Goal: Task Accomplishment & Management: Manage account settings

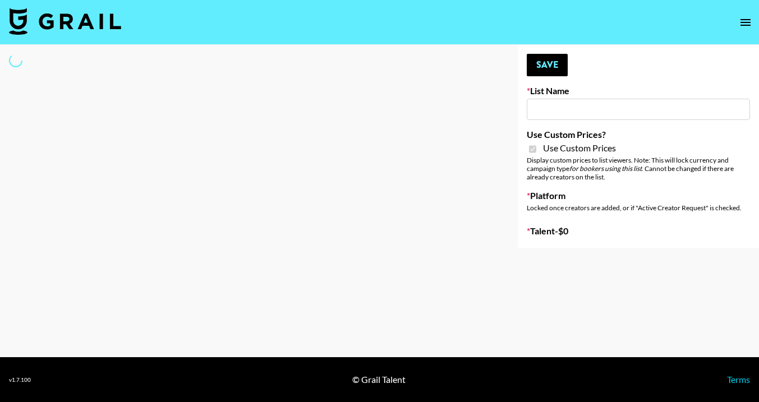
type input "Laifen (IG)"
checkbox input "true"
select select "Brand"
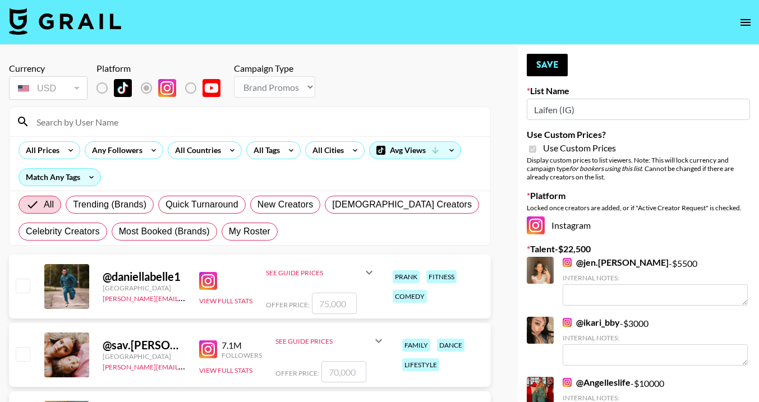
click at [84, 126] on input at bounding box center [257, 122] width 454 height 18
type input "ciera"
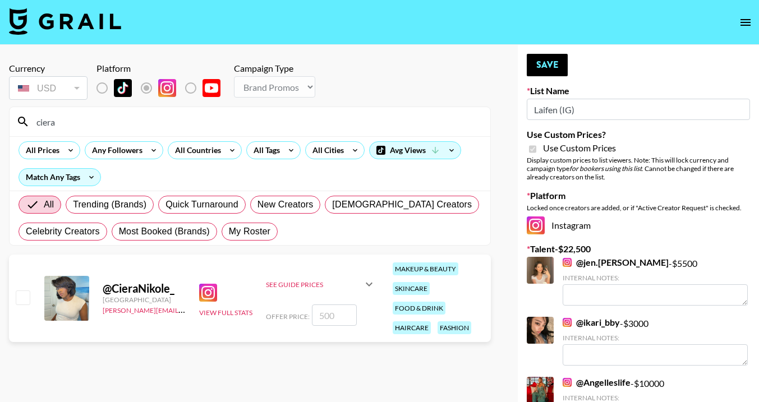
click at [22, 299] on input "checkbox" at bounding box center [22, 297] width 13 height 13
checkbox input "true"
type input "500"
click at [559, 68] on button "Save" at bounding box center [547, 65] width 41 height 22
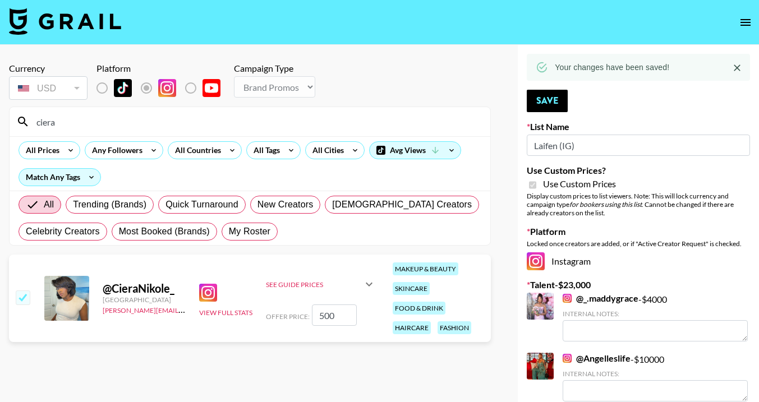
click at [322, 123] on input "ciera" at bounding box center [257, 122] width 454 height 18
type input "c"
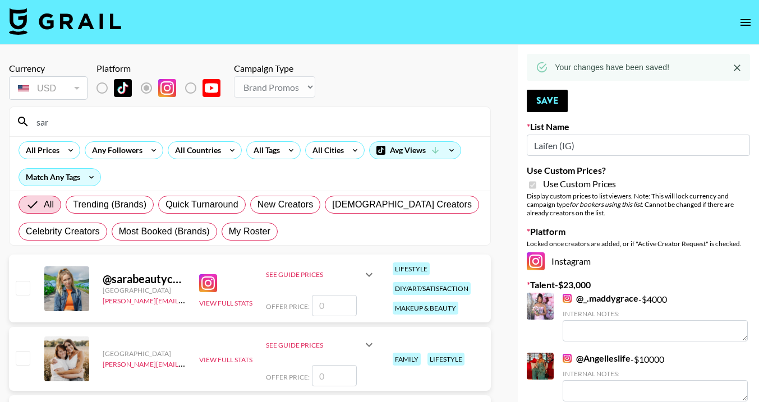
type input "sarahub"
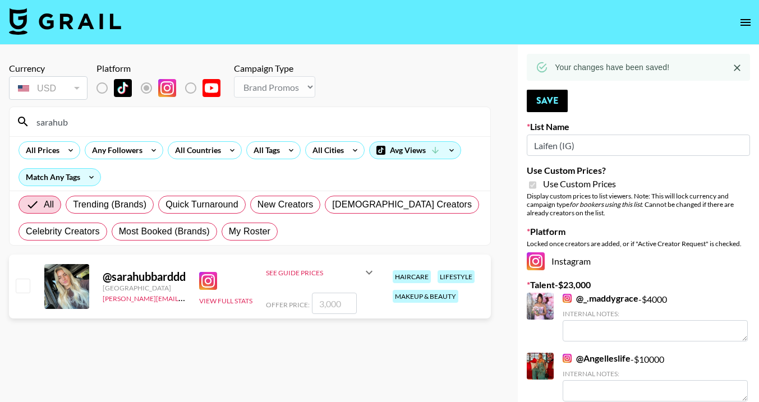
click at [26, 288] on input "checkbox" at bounding box center [22, 285] width 13 height 13
checkbox input "true"
type input "3000"
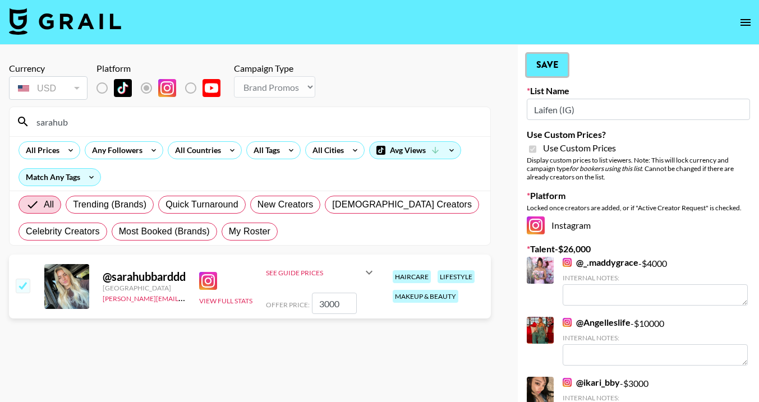
click at [550, 68] on button "Save" at bounding box center [547, 65] width 41 height 22
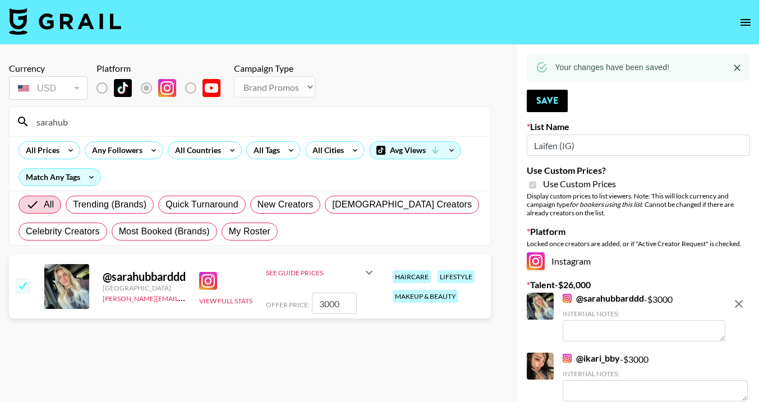
click at [458, 128] on input "sarahub" at bounding box center [257, 122] width 454 height 18
type input "s"
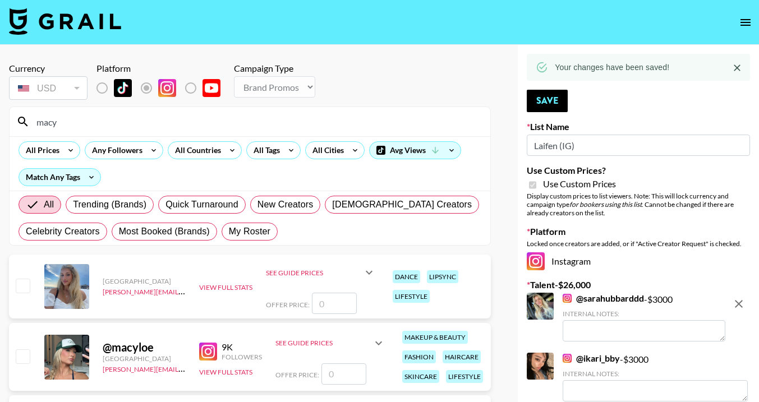
type input "macy"
click at [19, 358] on input "checkbox" at bounding box center [22, 355] width 13 height 13
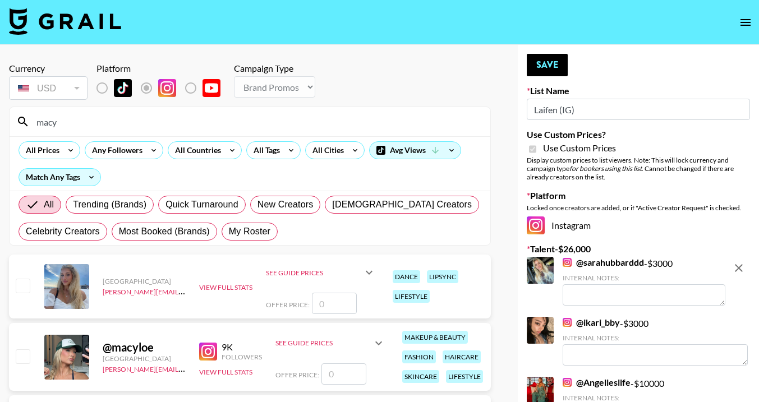
click at [375, 342] on icon at bounding box center [378, 343] width 7 height 4
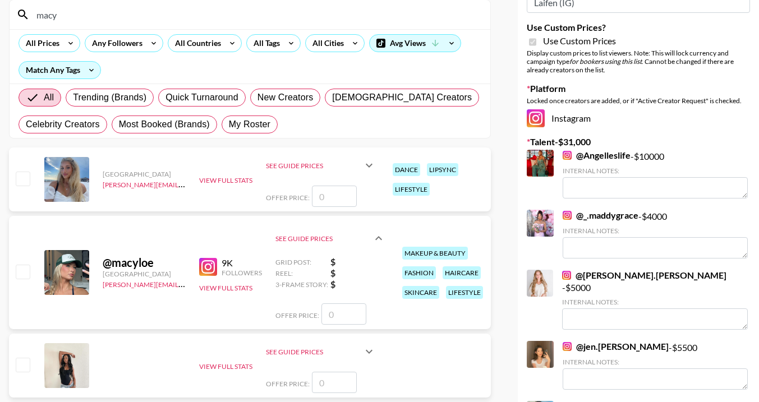
scroll to position [117, 0]
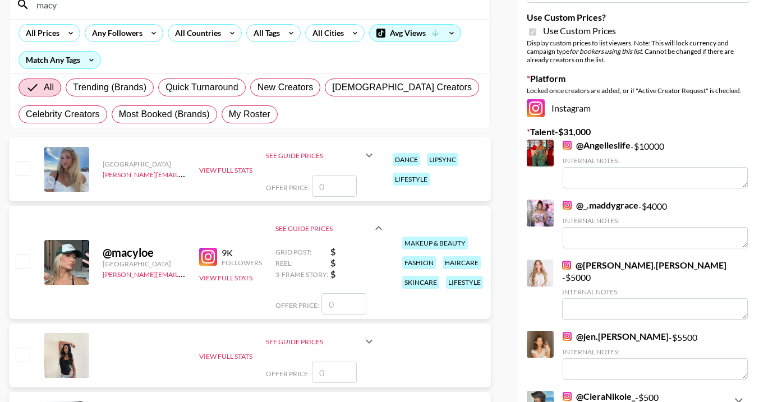
click at [349, 303] on input "number" at bounding box center [343, 303] width 45 height 21
checkbox input "true"
type input "1000"
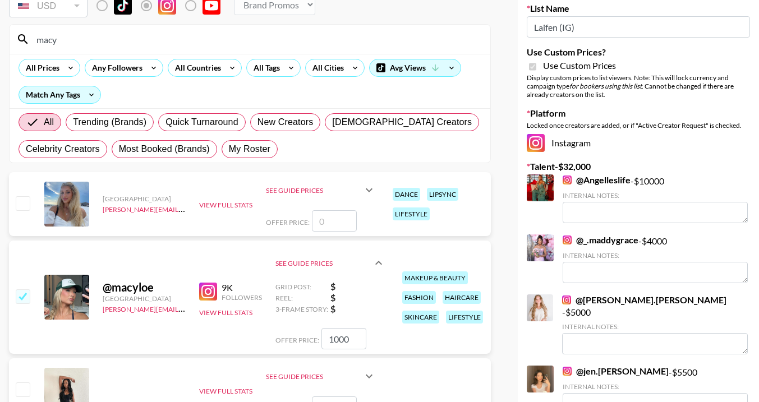
scroll to position [0, 0]
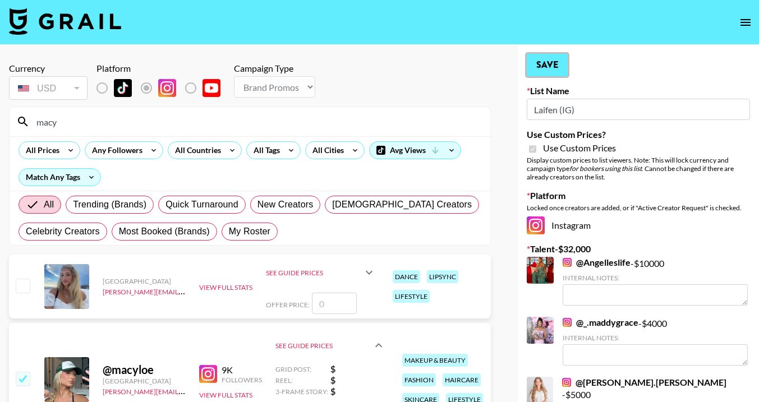
click at [551, 62] on button "Save" at bounding box center [547, 65] width 41 height 22
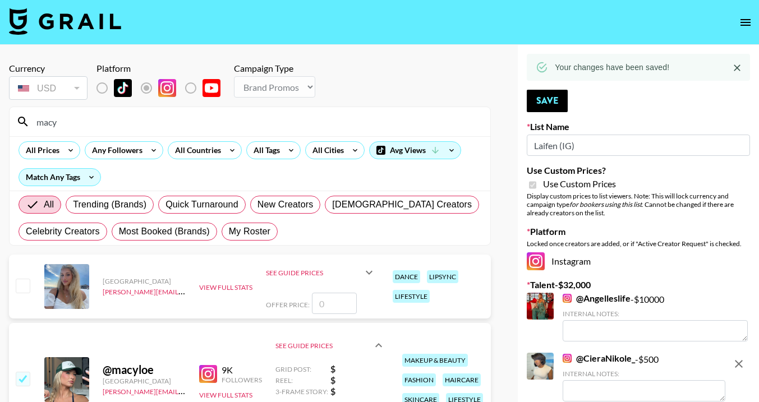
click at [153, 126] on input "macy" at bounding box center [257, 122] width 454 height 18
type input "m"
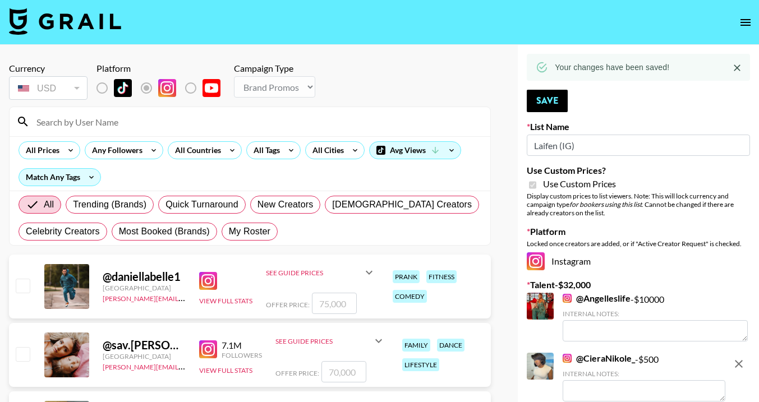
type input "c"
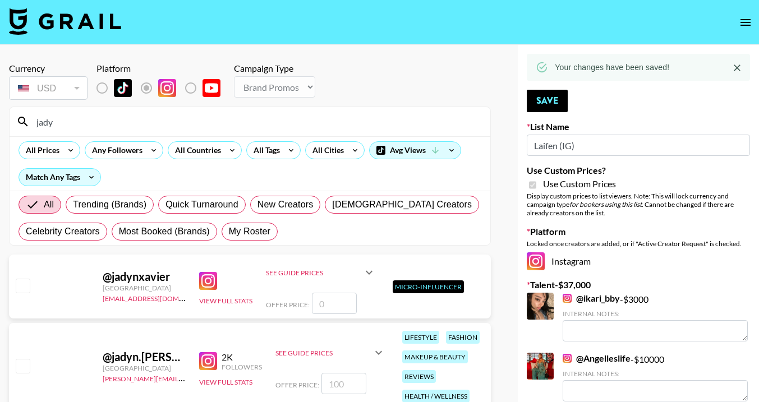
type input "jady"
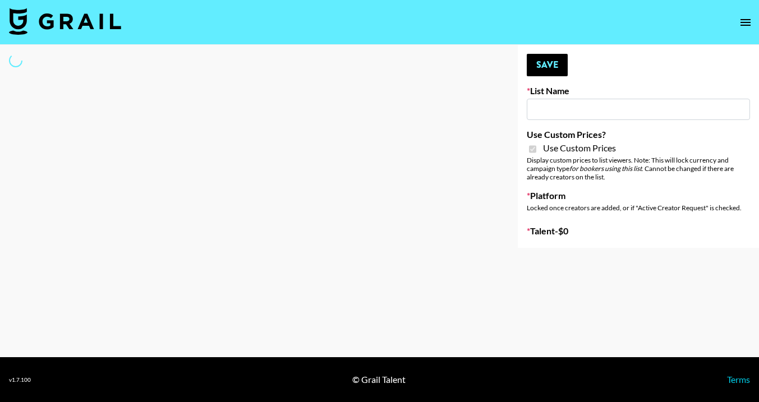
type input "Laifen (TikTok)"
checkbox input "true"
select select "Brand"
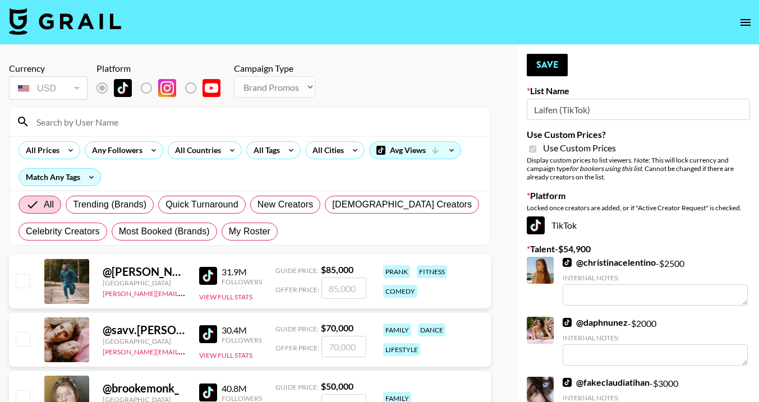
click at [79, 126] on input at bounding box center [257, 122] width 454 height 18
type input "macy"
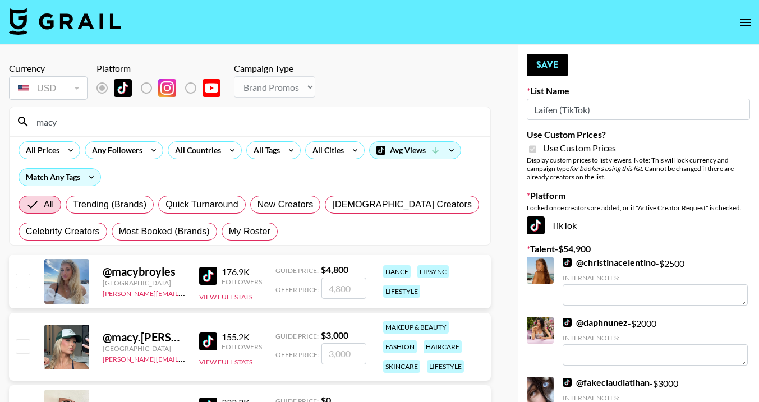
click at [31, 347] on div "@ macy.[PERSON_NAME] [GEOGRAPHIC_DATA] [PERSON_NAME][EMAIL_ADDRESS][PERSON_NAME…" at bounding box center [250, 347] width 482 height 68
click at [25, 347] on input "checkbox" at bounding box center [22, 345] width 13 height 13
checkbox input "true"
type input "3000"
click at [558, 67] on button "Save" at bounding box center [547, 65] width 41 height 22
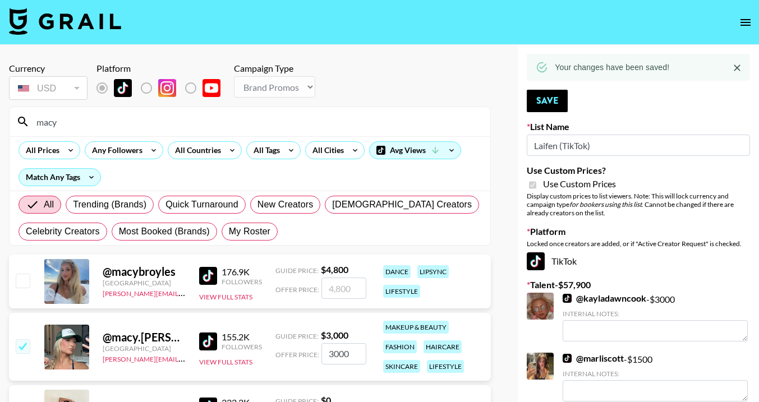
click at [361, 123] on input "macy" at bounding box center [257, 122] width 454 height 18
type input "m"
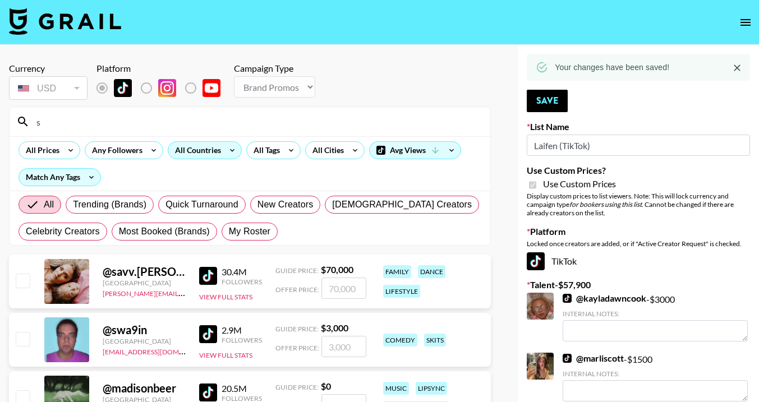
type input "sarahub"
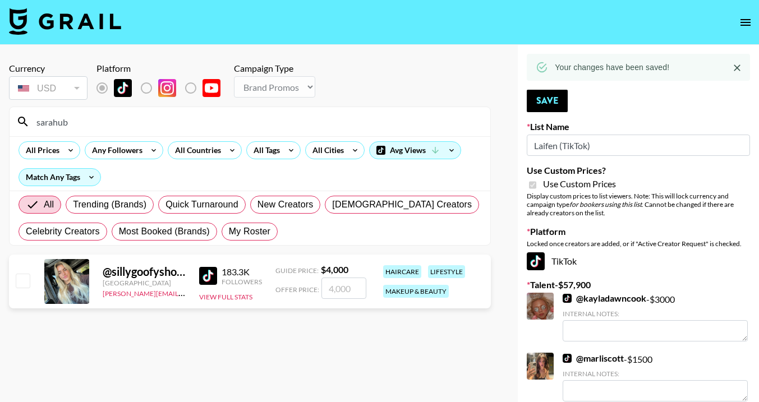
click at [24, 279] on input "checkbox" at bounding box center [22, 280] width 13 height 13
checkbox input "true"
type input "4000"
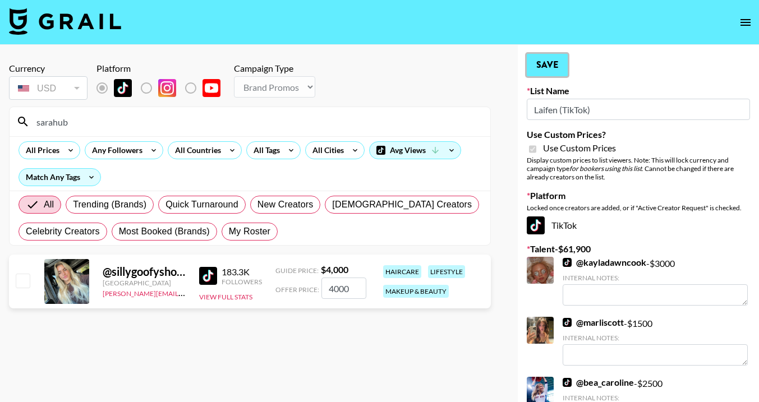
click at [540, 62] on button "Save" at bounding box center [547, 65] width 41 height 22
checkbox input "false"
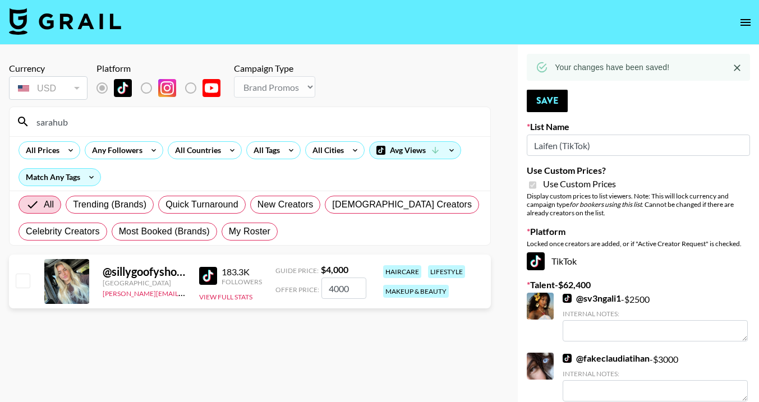
click at [220, 126] on input "sarahub" at bounding box center [257, 122] width 454 height 18
type input "s"
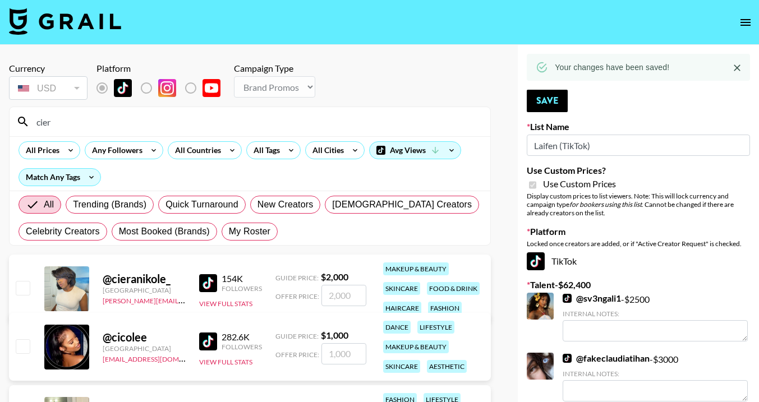
type input "cier"
click at [27, 286] on input "checkbox" at bounding box center [22, 287] width 13 height 13
checkbox input "true"
type input "2000"
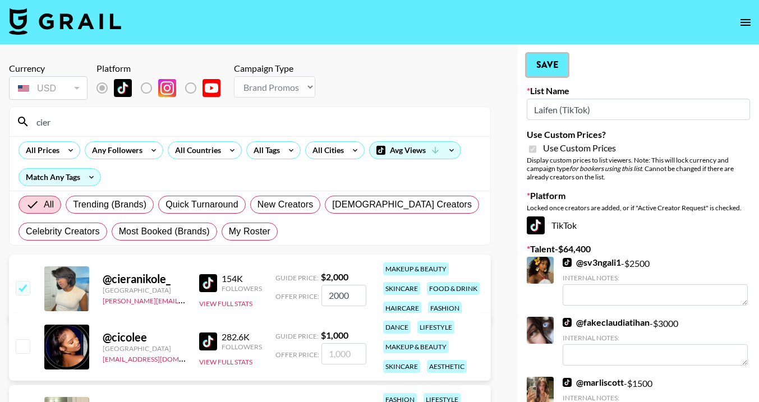
click at [559, 64] on button "Save" at bounding box center [547, 65] width 41 height 22
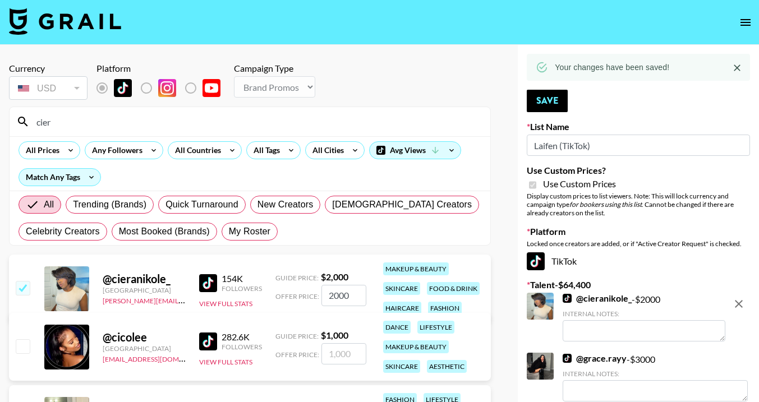
click at [236, 133] on div "cier" at bounding box center [250, 121] width 481 height 29
click at [231, 122] on input "cier" at bounding box center [257, 122] width 454 height 18
type input "c"
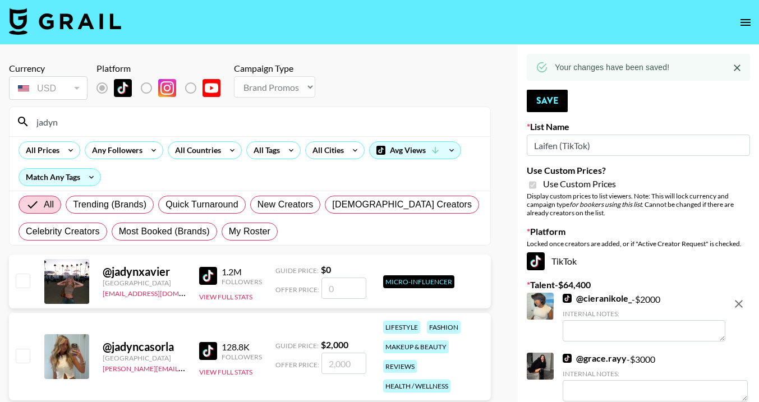
type input "jadyn"
click at [22, 349] on input "checkbox" at bounding box center [22, 355] width 13 height 13
checkbox input "true"
type input "2000"
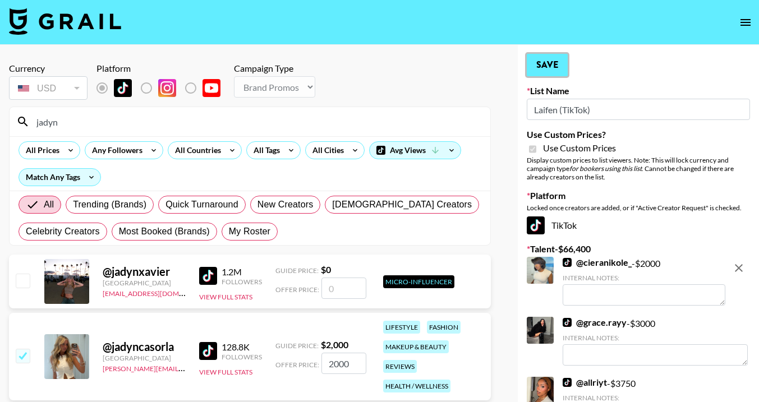
click at [545, 68] on button "Save" at bounding box center [547, 65] width 41 height 22
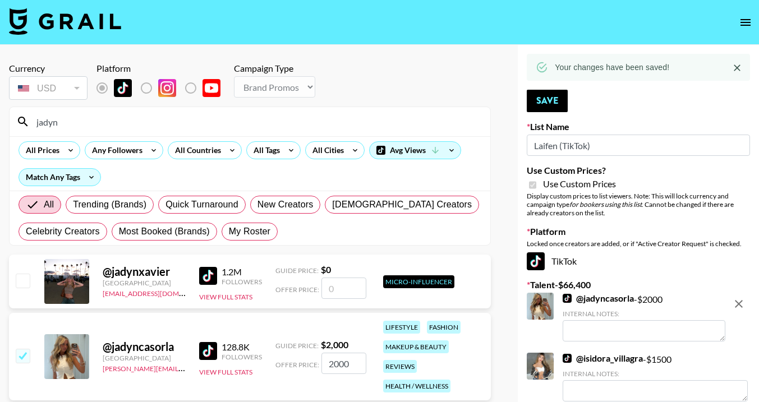
click at [377, 119] on input "jadyn" at bounding box center [257, 122] width 454 height 18
type input "j"
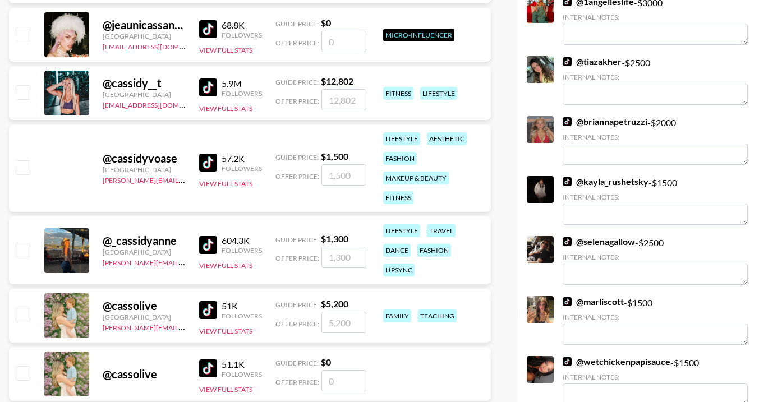
scroll to position [595, 0]
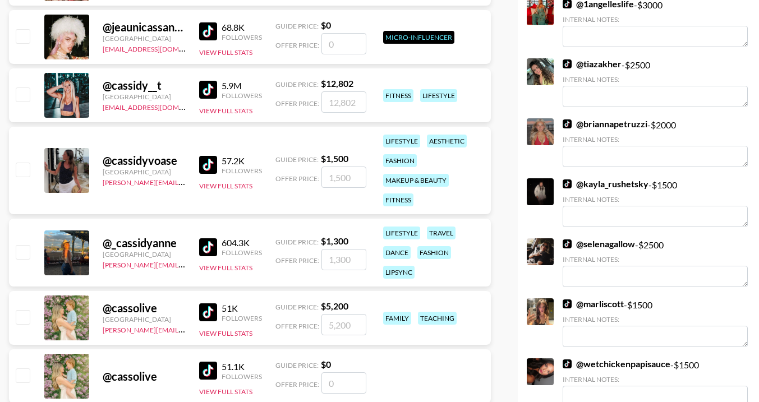
type input "cass"
click at [24, 165] on input "checkbox" at bounding box center [22, 169] width 13 height 13
checkbox input "true"
type input "1500"
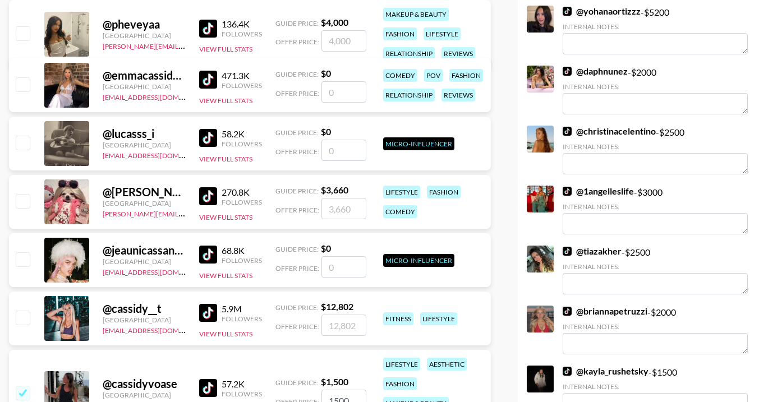
scroll to position [0, 0]
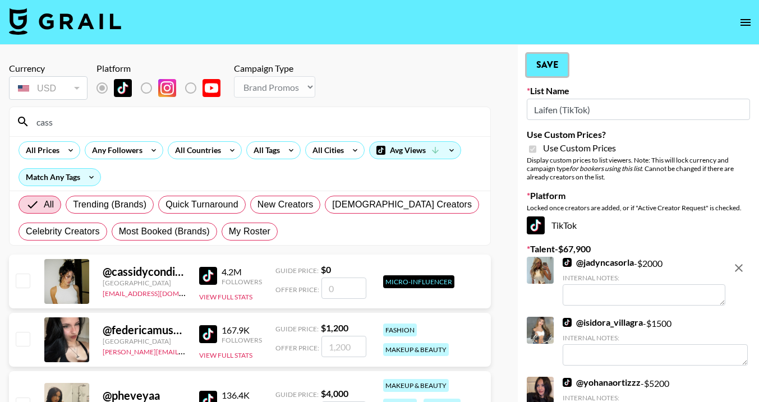
click at [553, 63] on button "Save" at bounding box center [547, 65] width 41 height 22
